Goal: Task Accomplishment & Management: Manage account settings

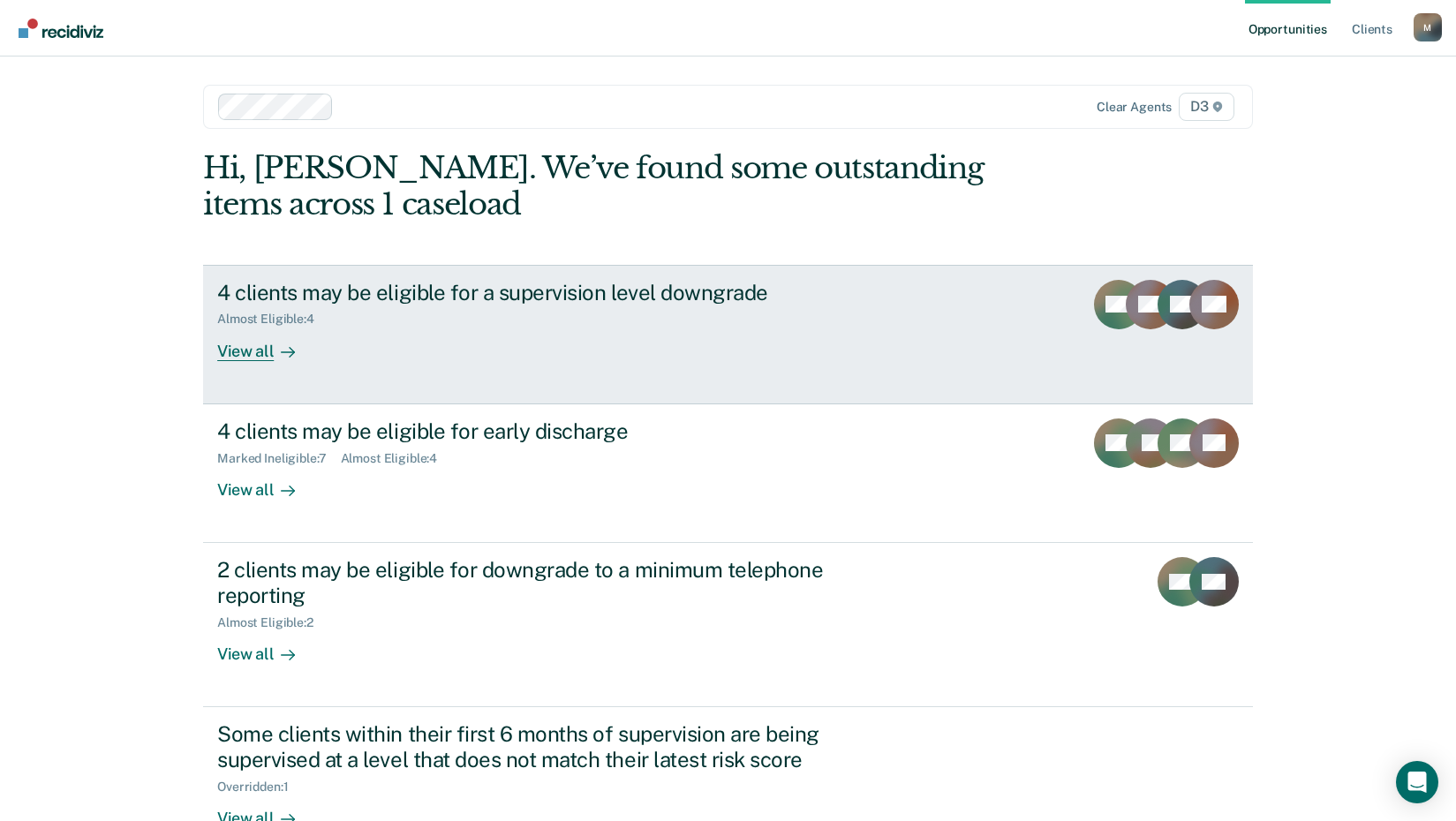
click at [272, 313] on div "Almost Eligible : 4" at bounding box center [272, 319] width 111 height 15
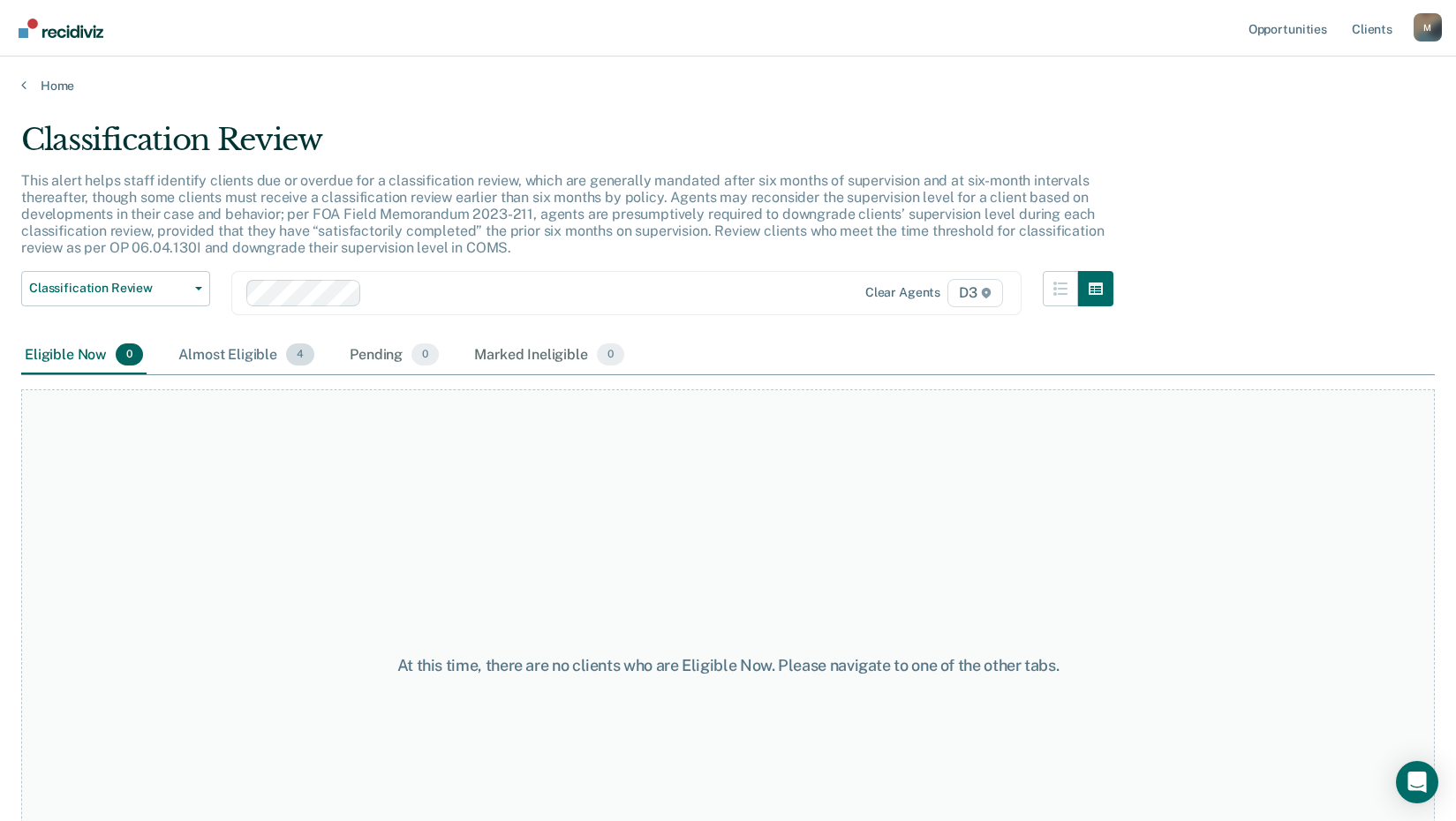
click at [252, 355] on div "Almost Eligible 4" at bounding box center [246, 356] width 143 height 39
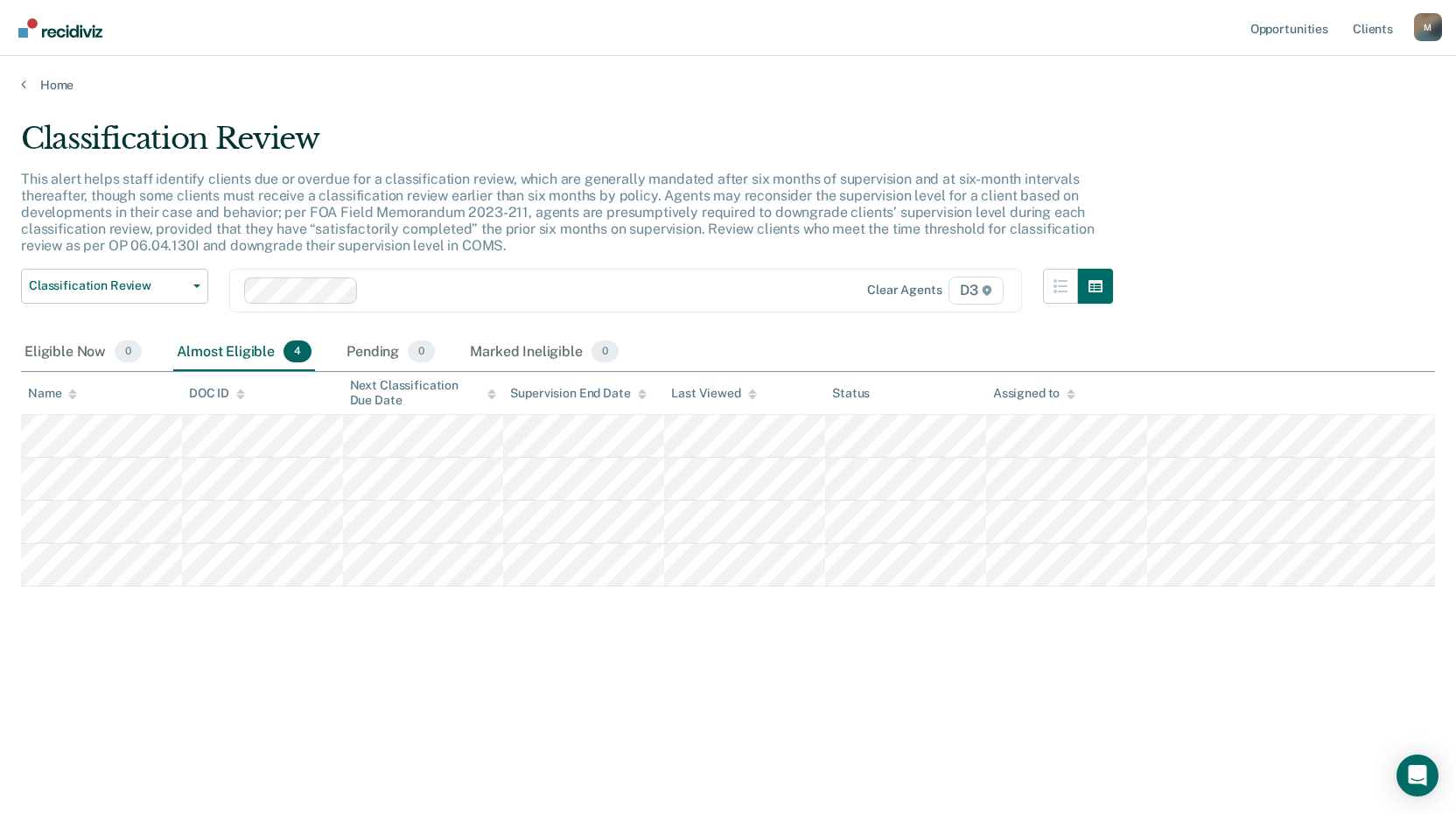
click at [52, 76] on div "Home" at bounding box center [728, 74] width 1456 height 36
click at [58, 86] on link "Home" at bounding box center [728, 84] width 1414 height 16
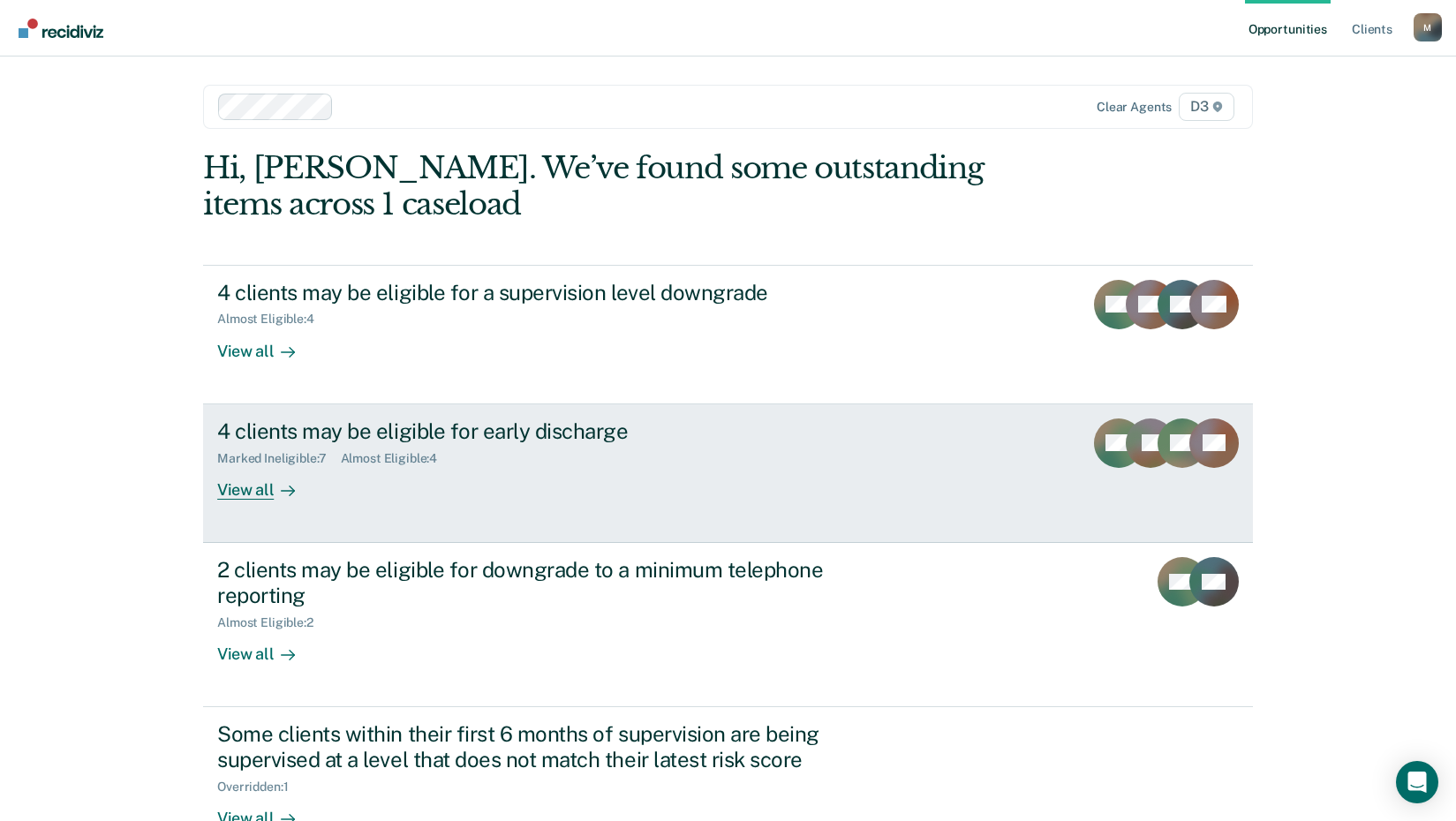
click at [262, 459] on div "Marked Ineligible : 7" at bounding box center [278, 458] width 123 height 15
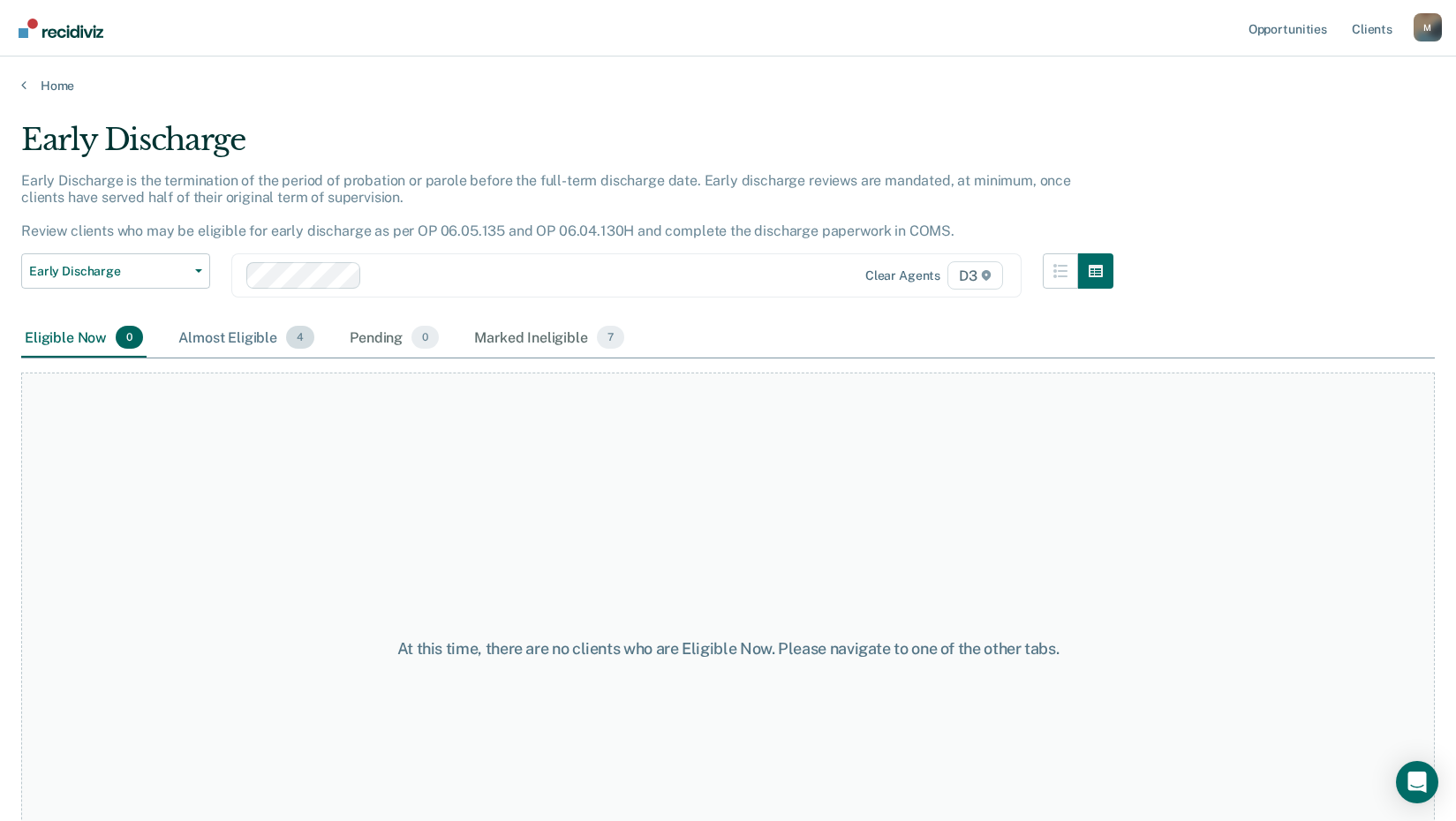
click at [254, 338] on div "Almost Eligible 4" at bounding box center [246, 338] width 143 height 39
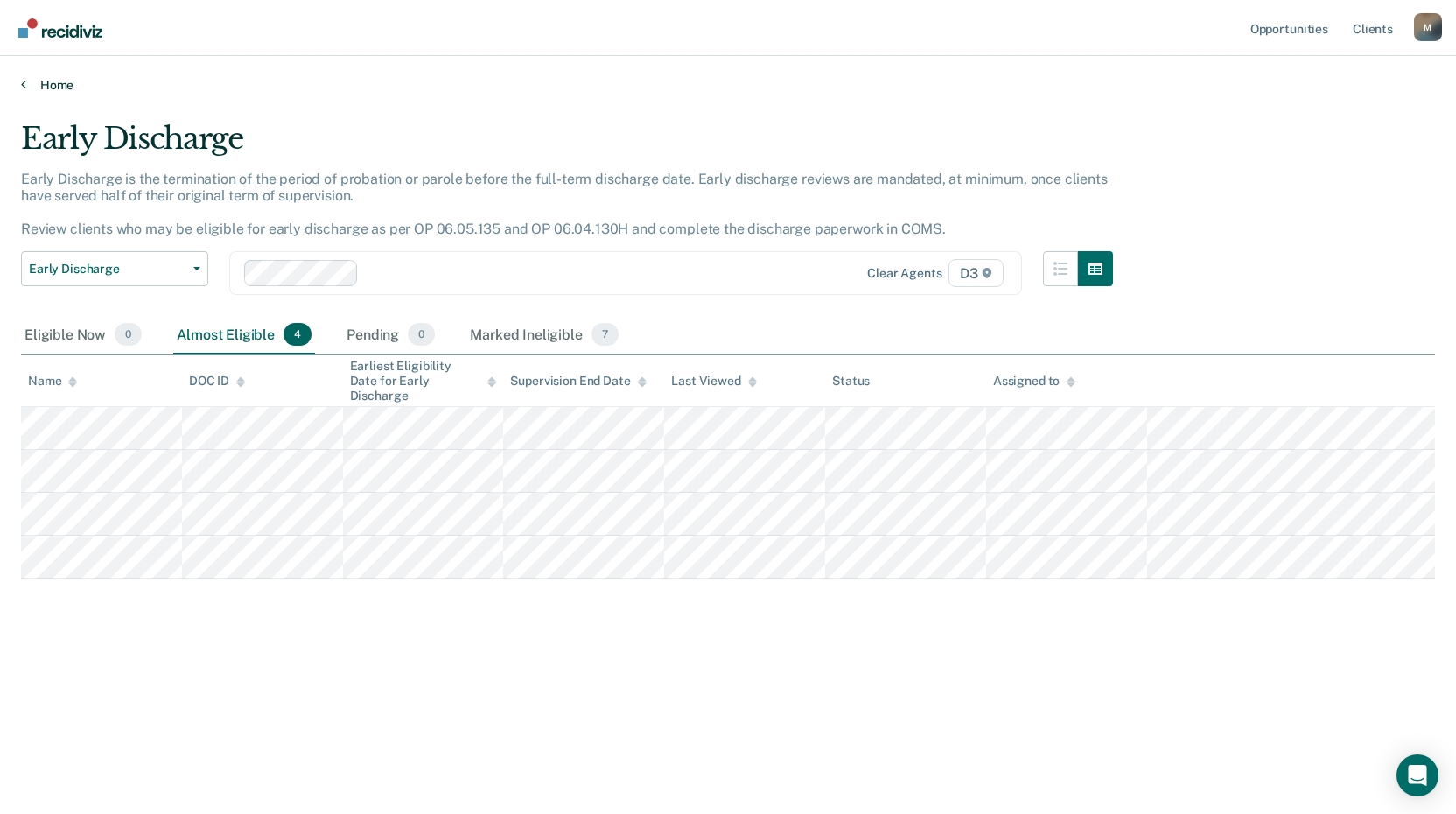
click at [61, 85] on link "Home" at bounding box center [728, 84] width 1414 height 16
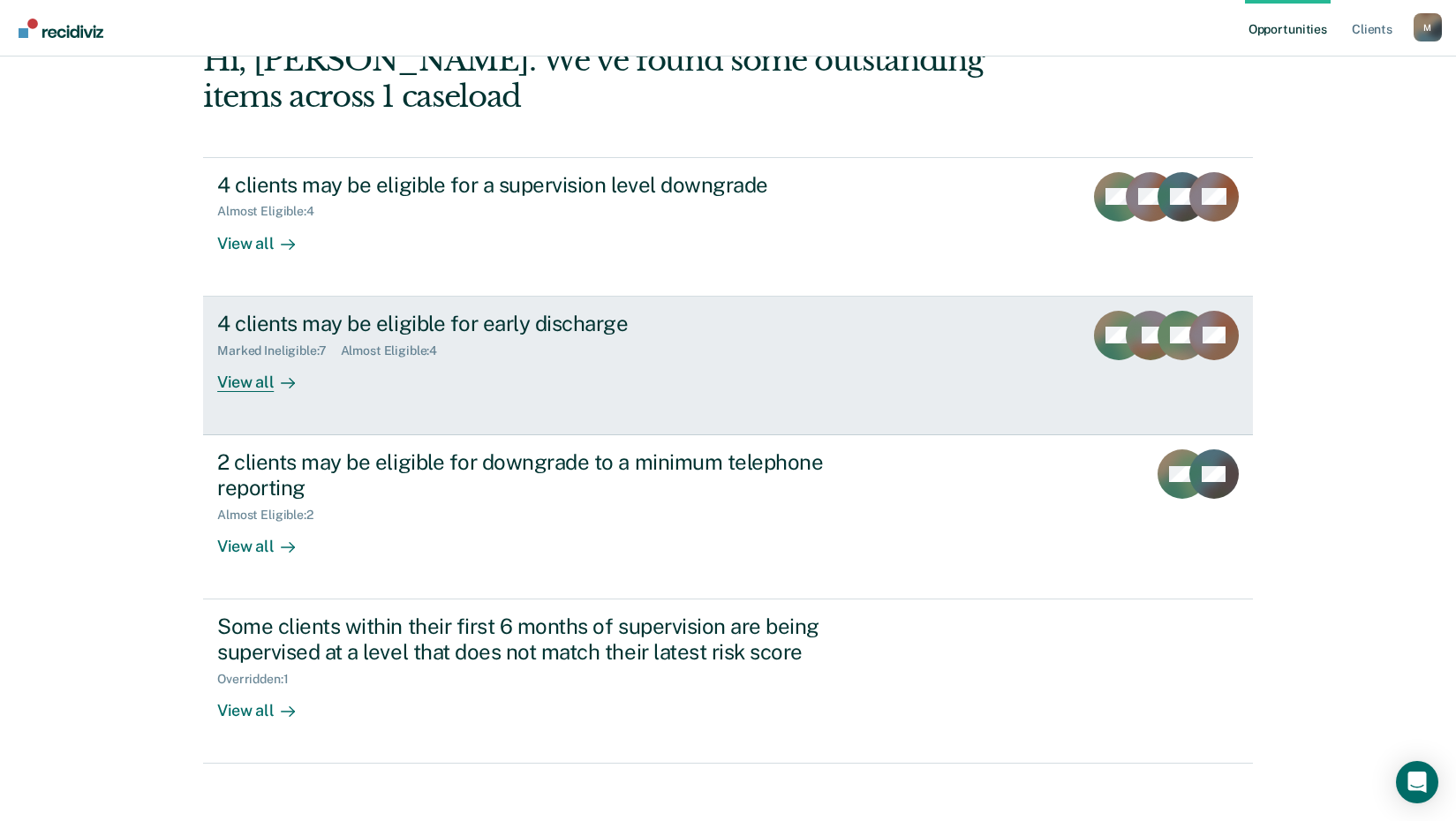
scroll to position [121, 0]
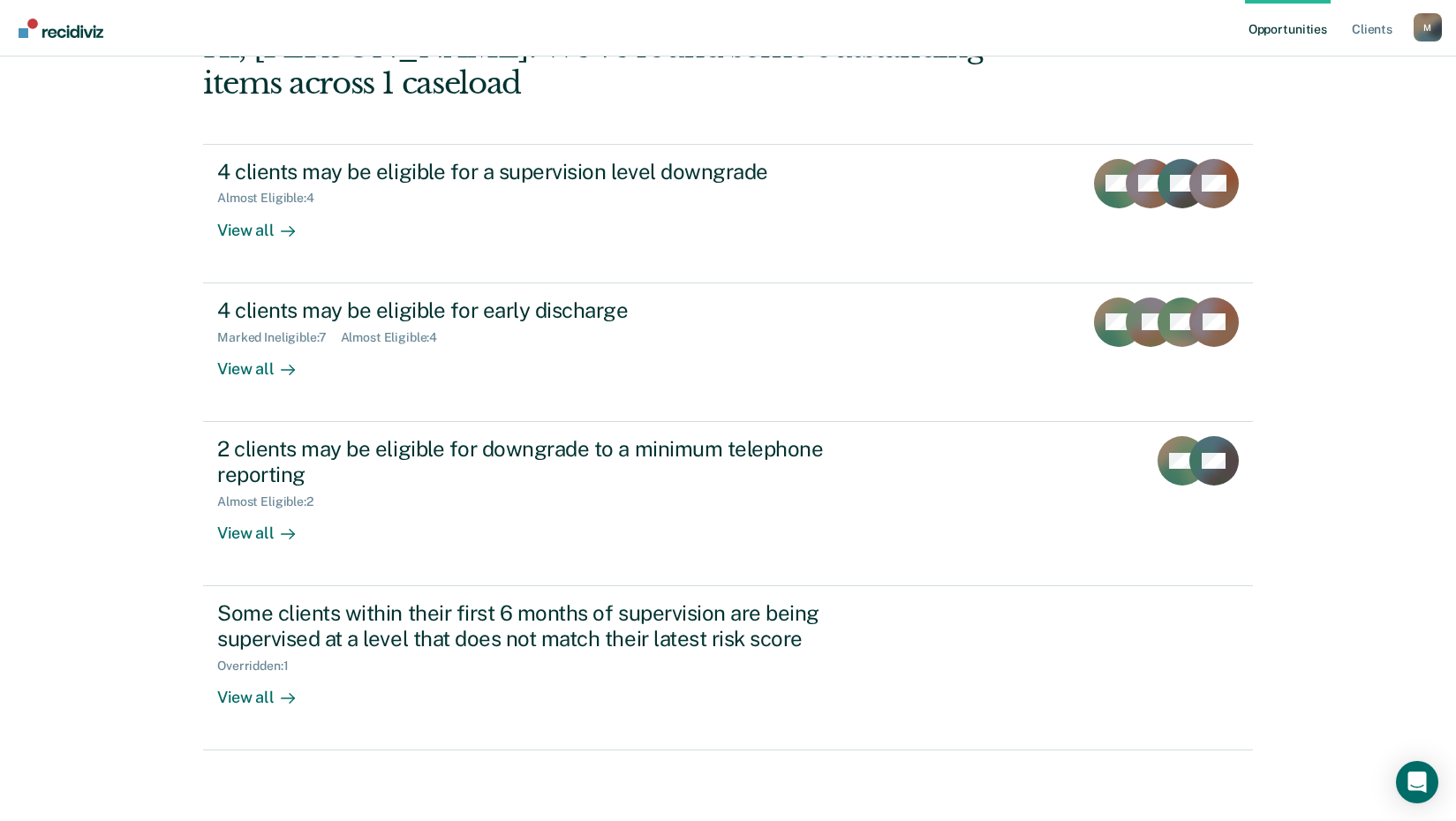
click at [1418, 32] on div "M" at bounding box center [1427, 27] width 29 height 29
click at [1311, 118] on link "Log Out" at bounding box center [1357, 116] width 143 height 15
